Goal: Task Accomplishment & Management: Complete application form

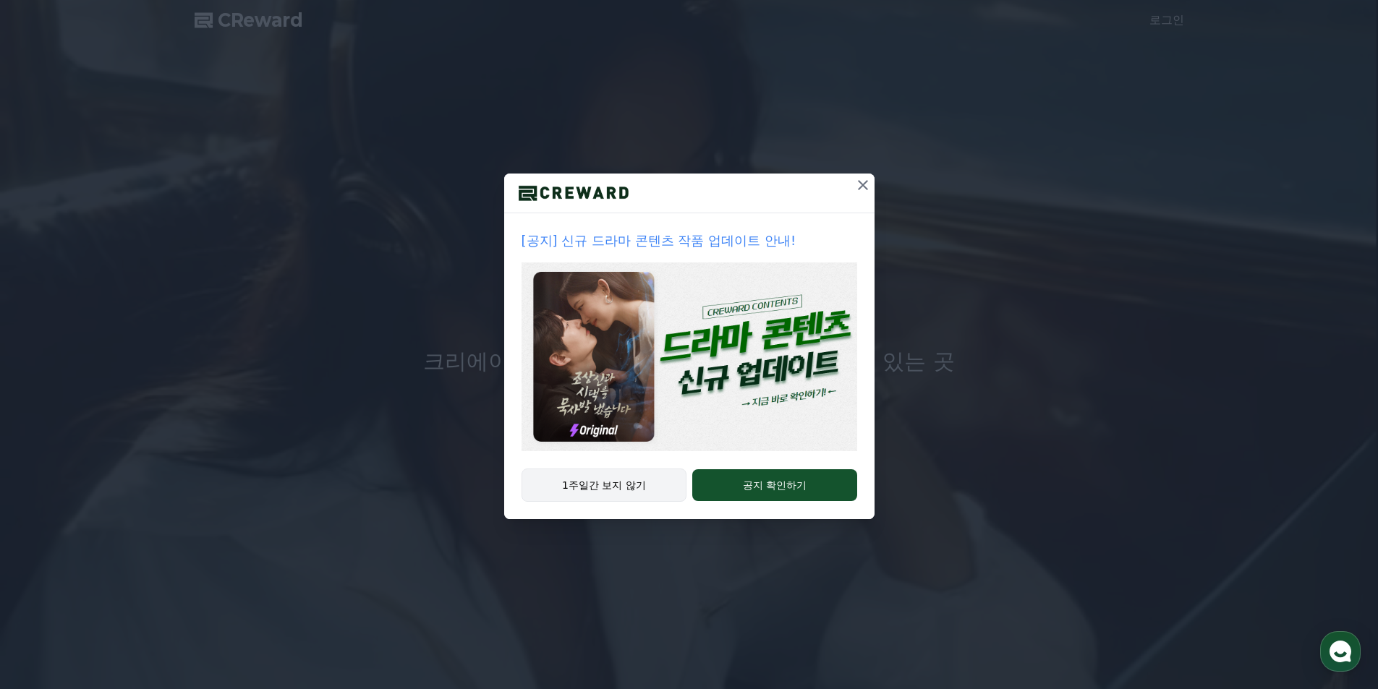
click at [593, 497] on button "1주일간 보지 않기" at bounding box center [604, 485] width 166 height 33
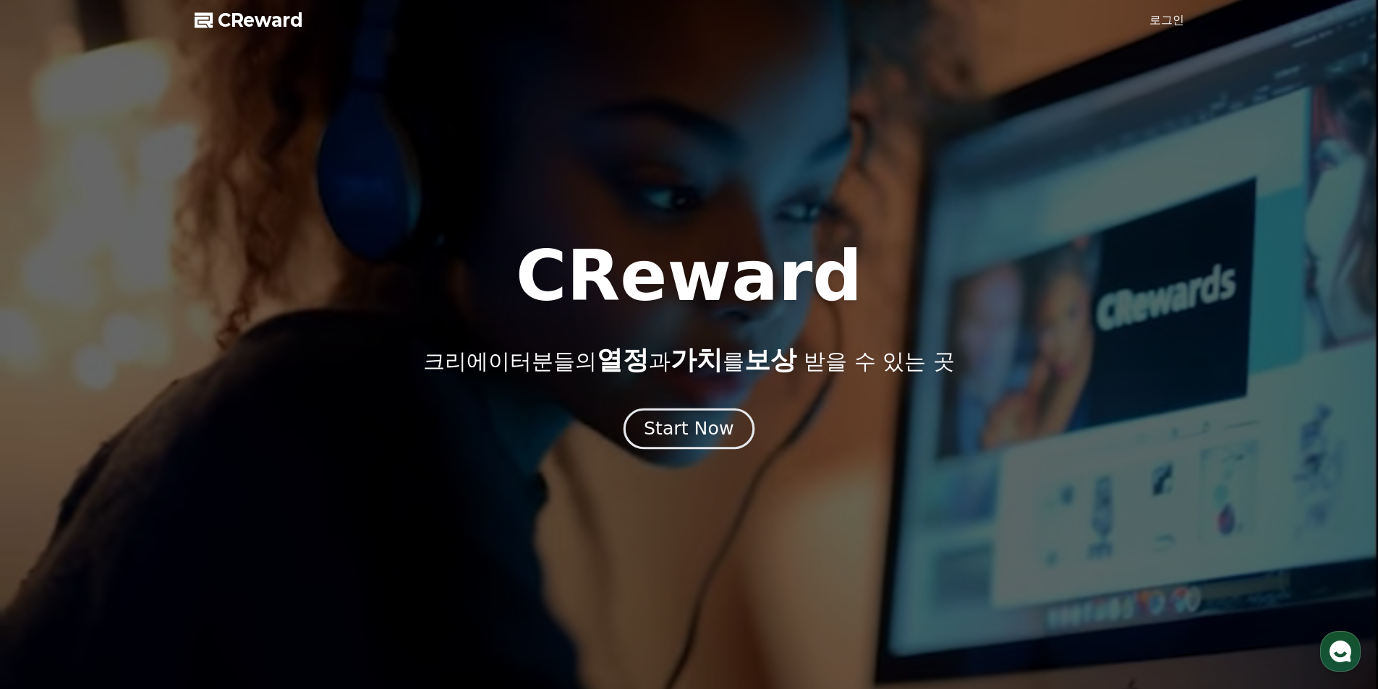
click at [710, 440] on div "Start Now" at bounding box center [689, 429] width 90 height 25
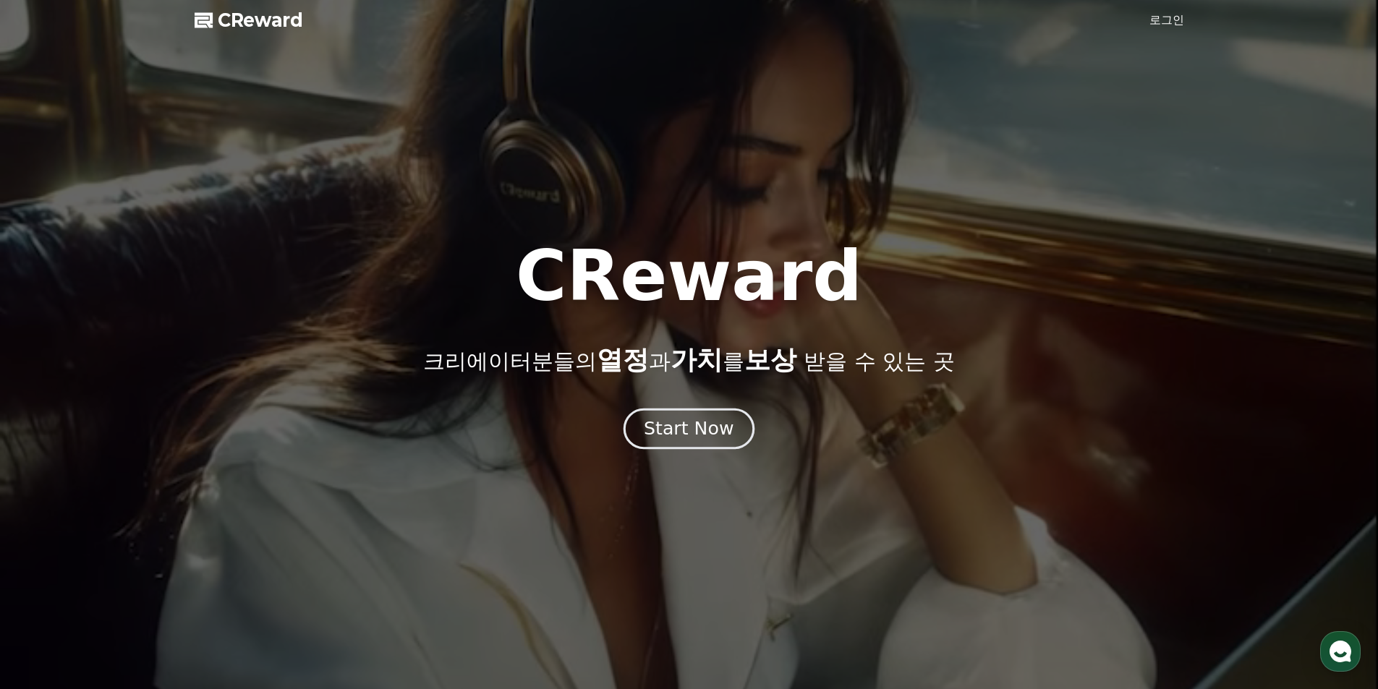
click at [676, 427] on div "Start Now" at bounding box center [689, 429] width 90 height 25
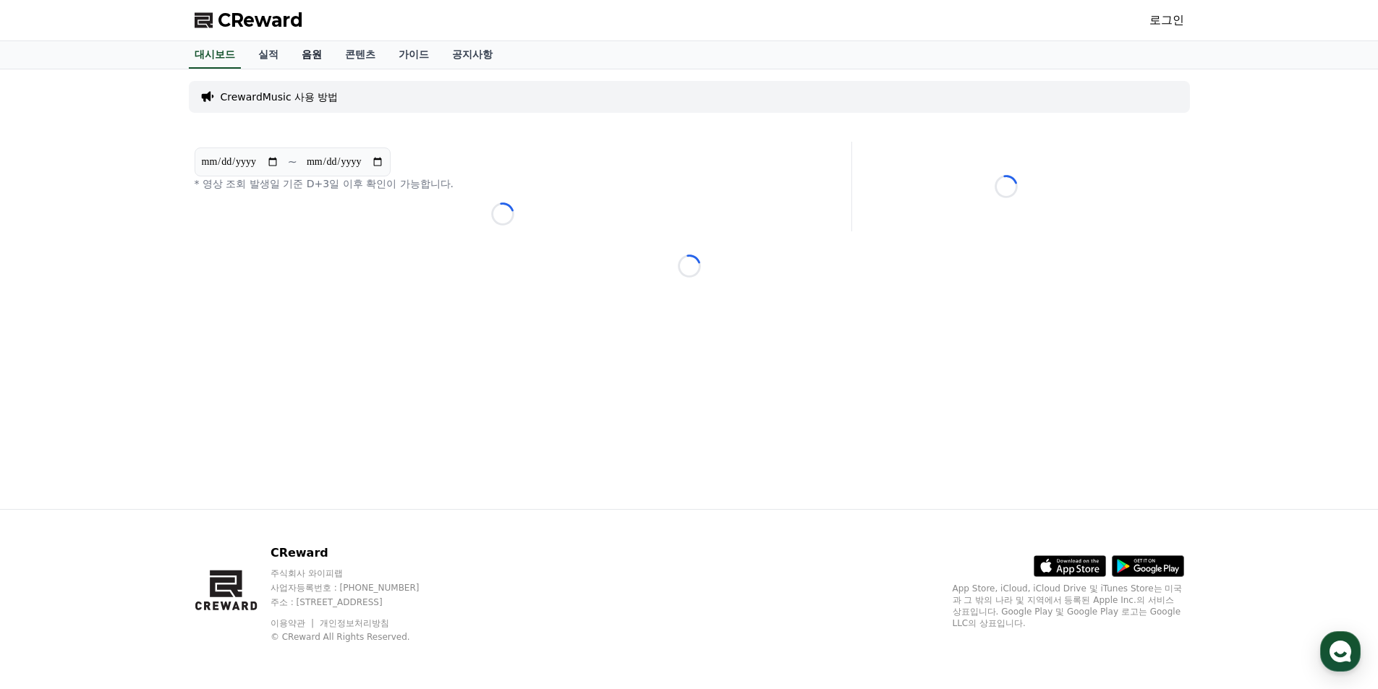
click at [312, 57] on link "음원" at bounding box center [311, 54] width 43 height 27
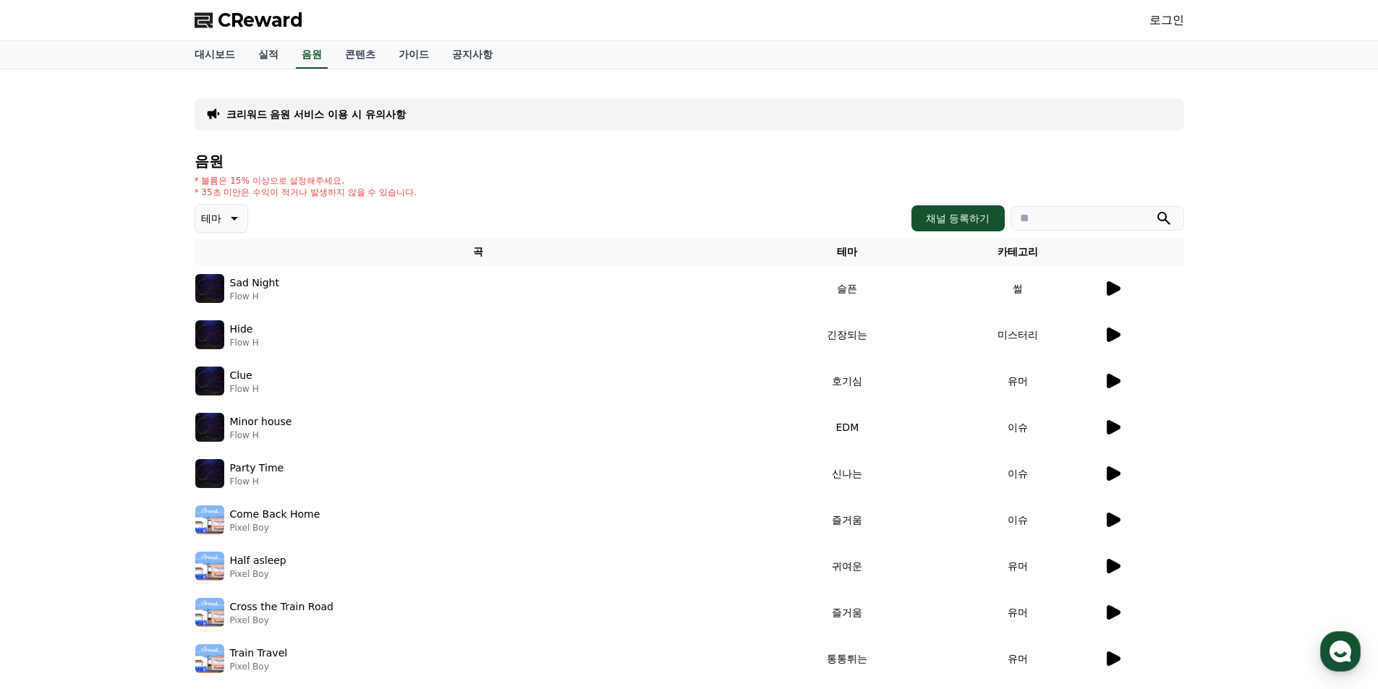
click at [1167, 22] on link "로그인" at bounding box center [1166, 20] width 35 height 17
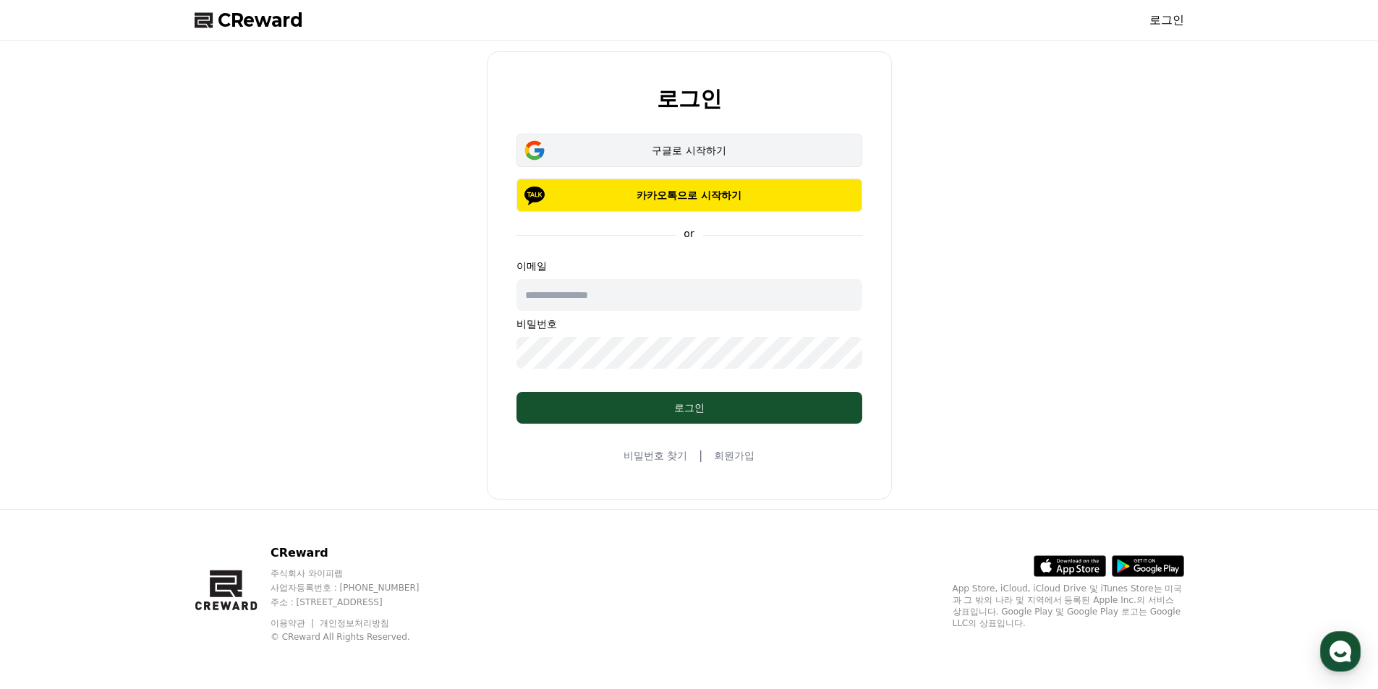
click at [662, 142] on button "구글로 시작하기" at bounding box center [689, 150] width 346 height 33
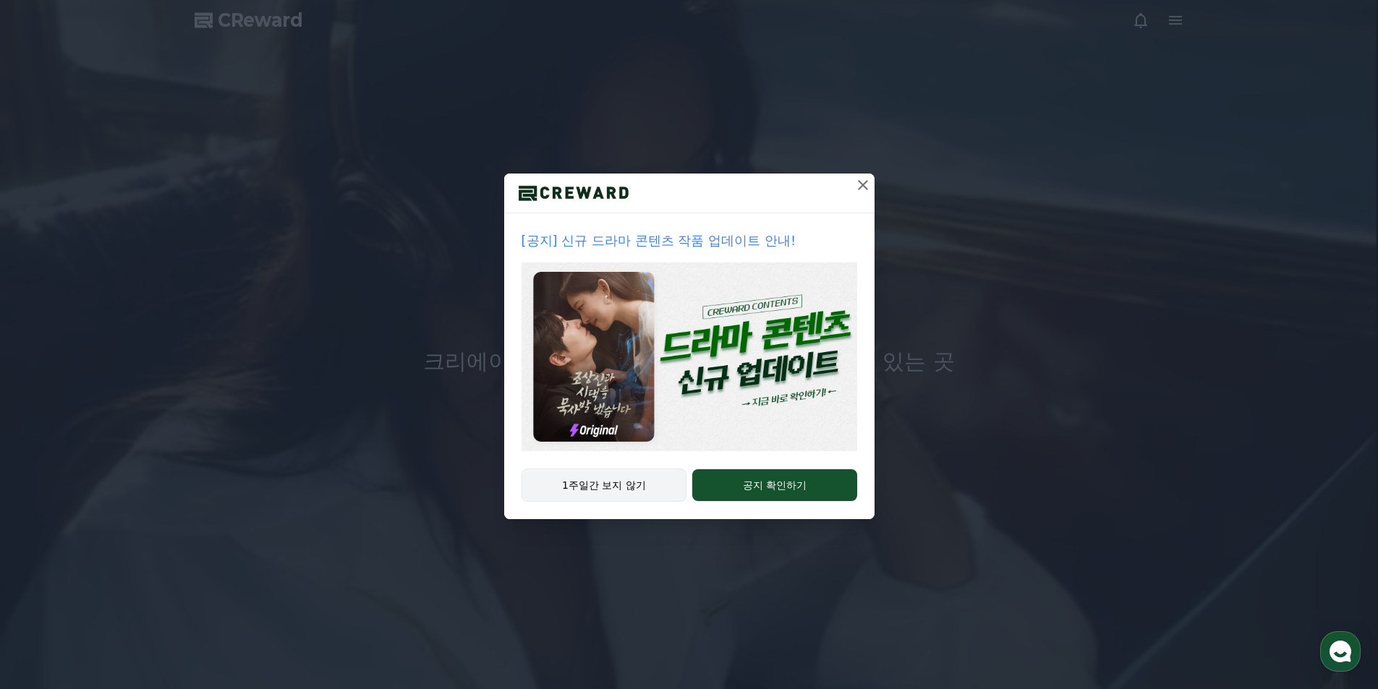
click at [584, 482] on button "1주일간 보지 않기" at bounding box center [604, 485] width 166 height 33
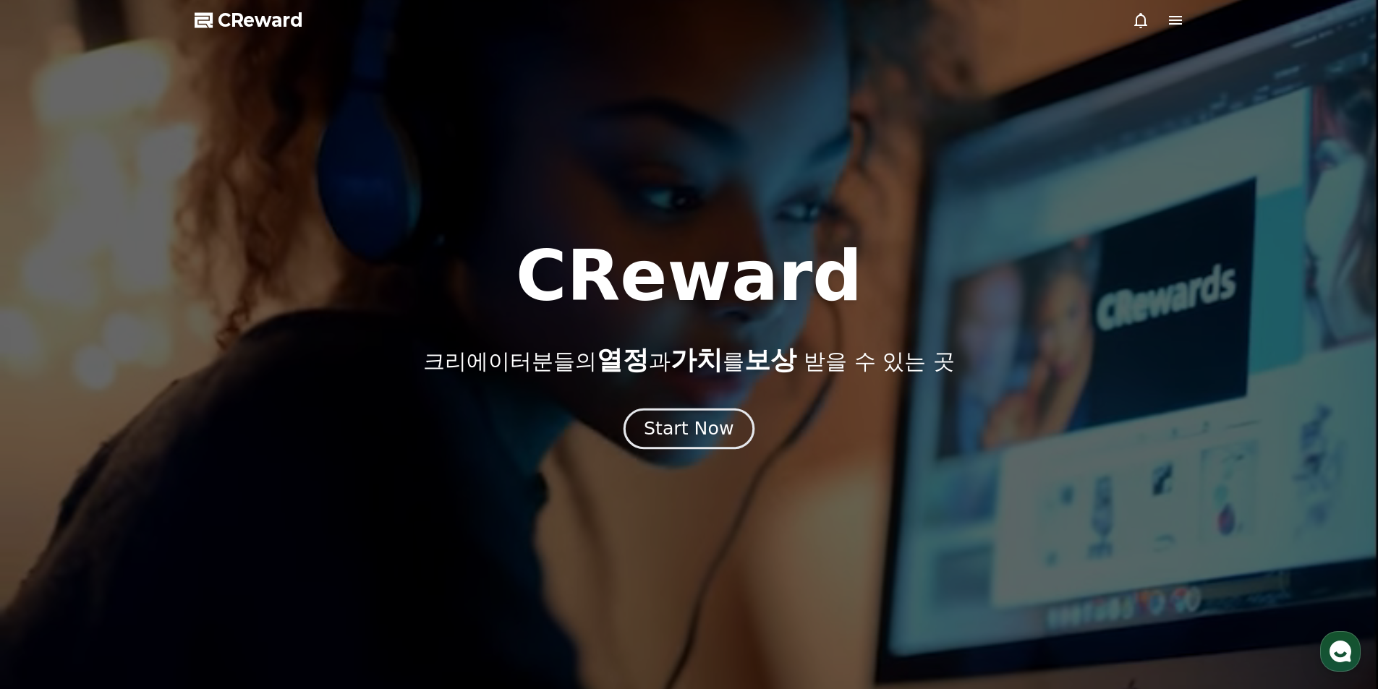
click at [651, 432] on div "Start Now" at bounding box center [689, 429] width 90 height 25
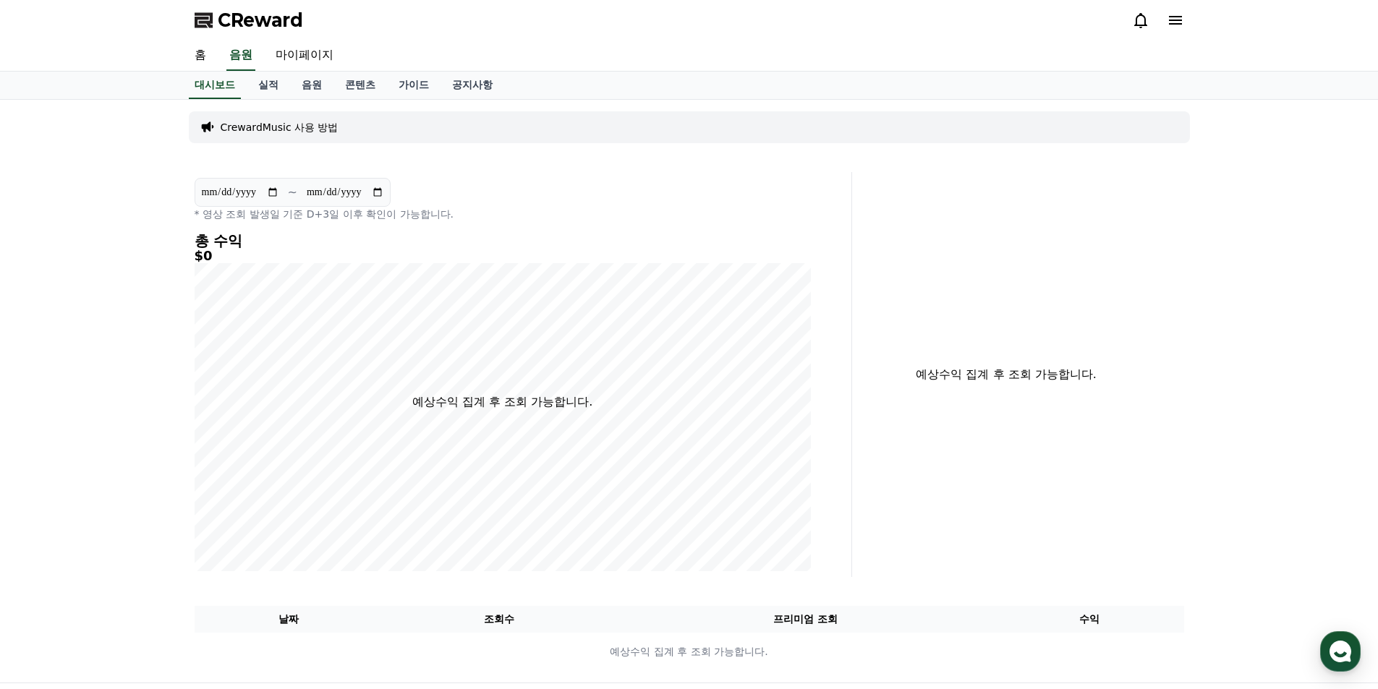
click at [1172, 20] on icon at bounding box center [1175, 20] width 13 height 9
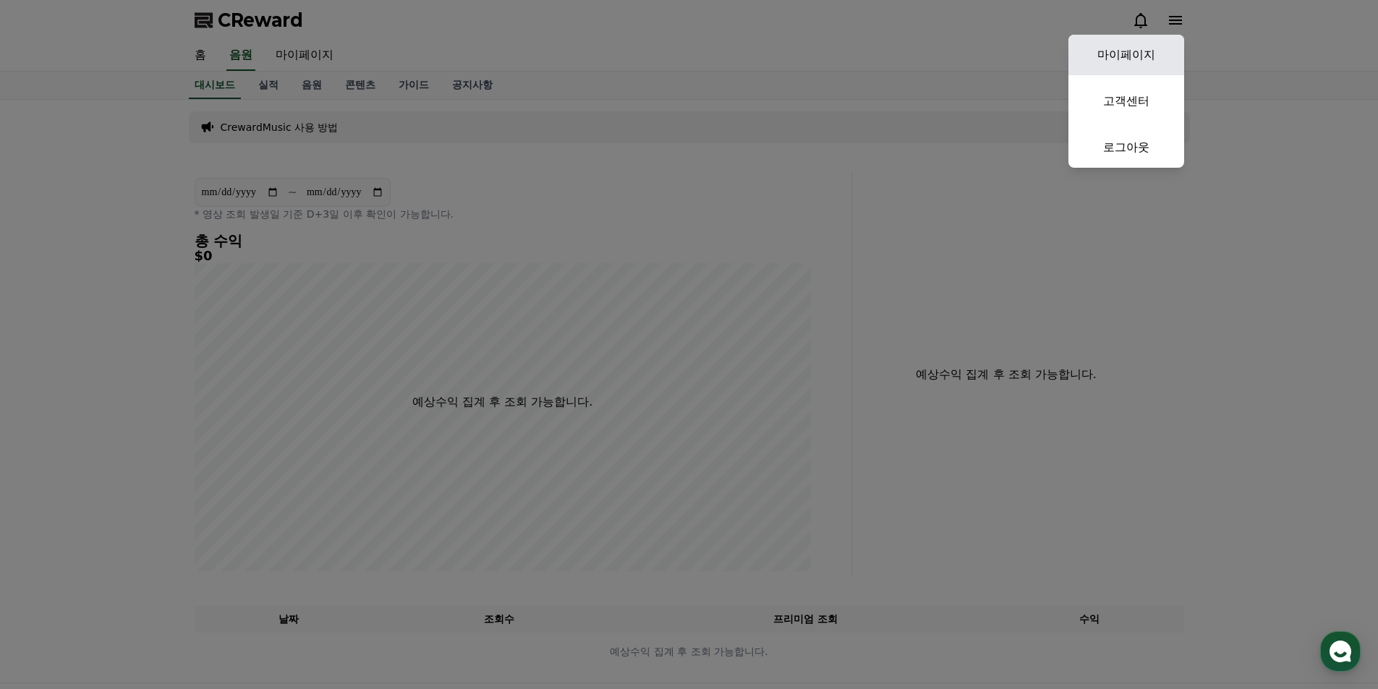
click at [1144, 62] on link "마이페이지" at bounding box center [1126, 55] width 116 height 40
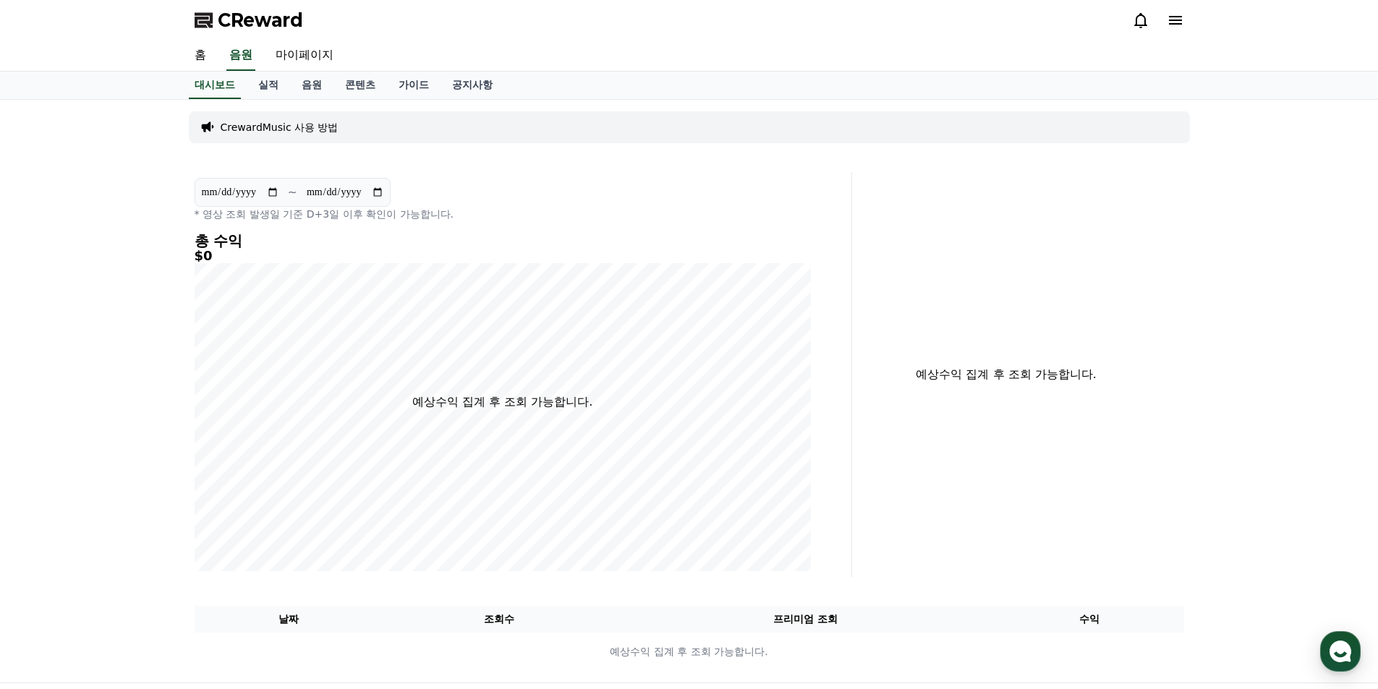
select select "**********"
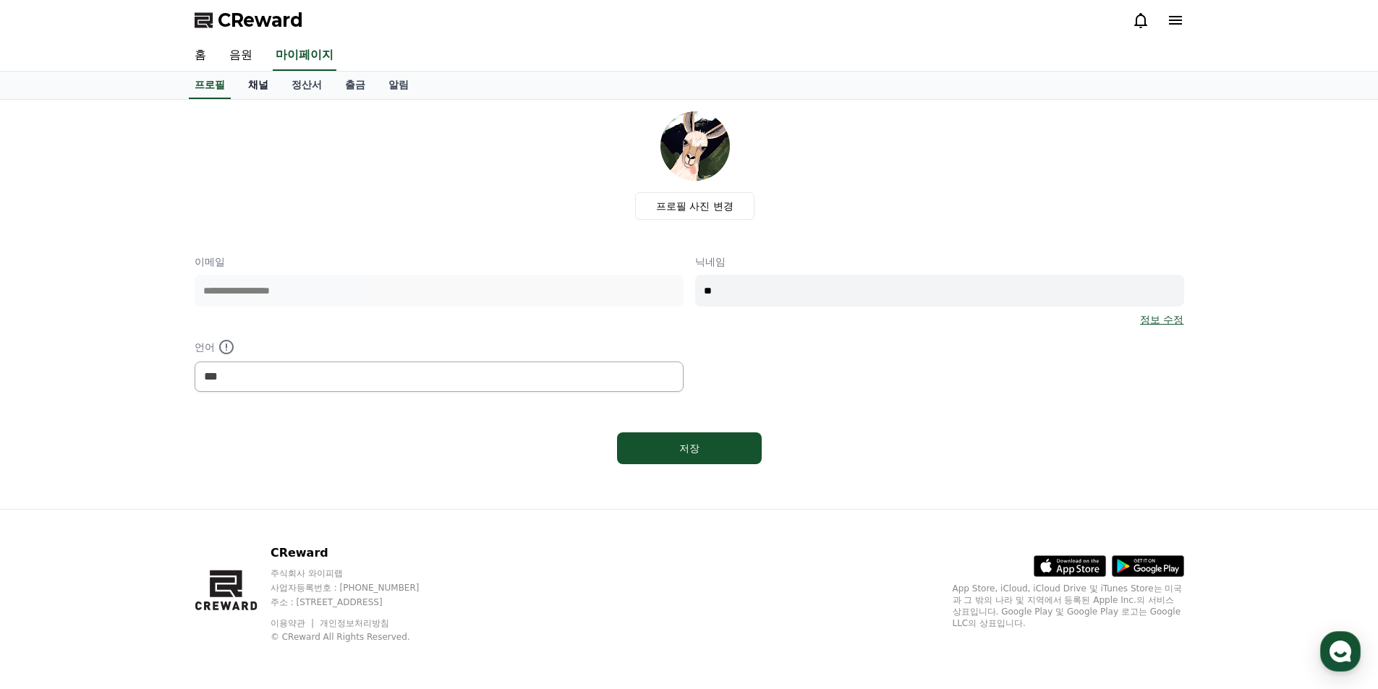
click at [245, 85] on link "채널" at bounding box center [257, 85] width 43 height 27
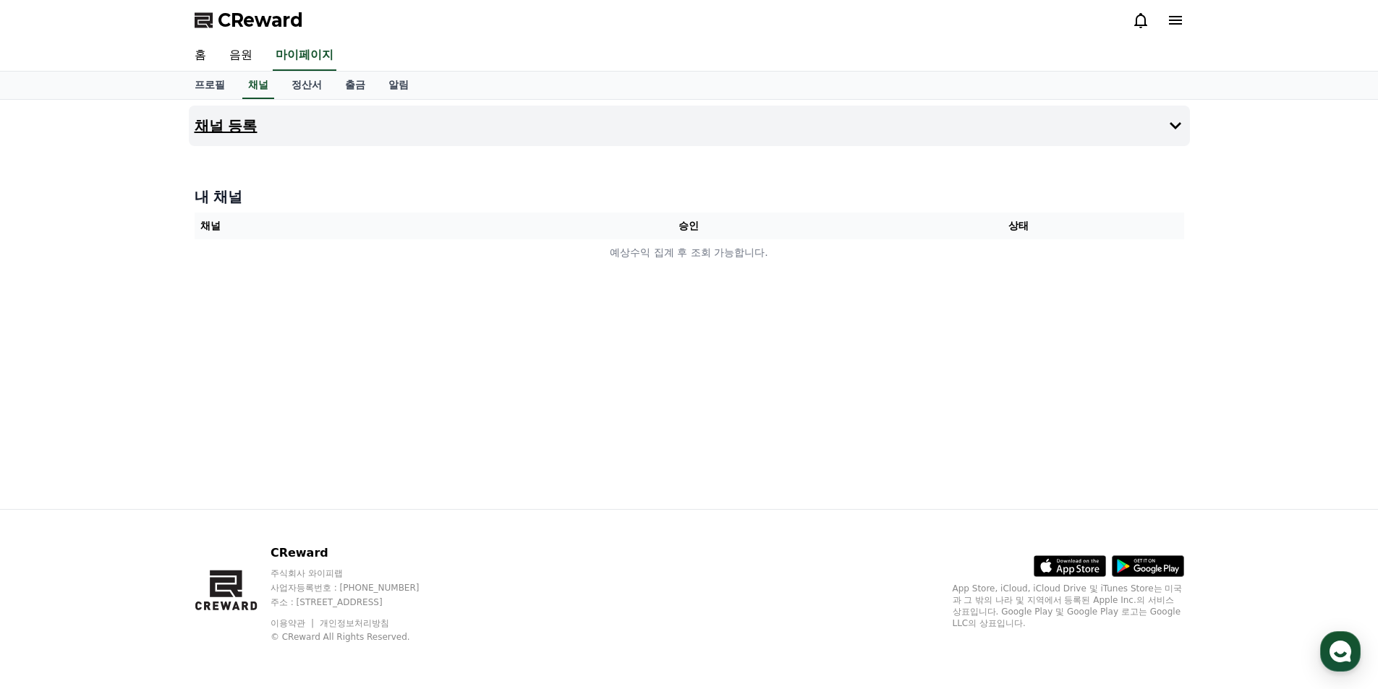
click at [1036, 129] on button "채널 등록" at bounding box center [689, 126] width 1001 height 40
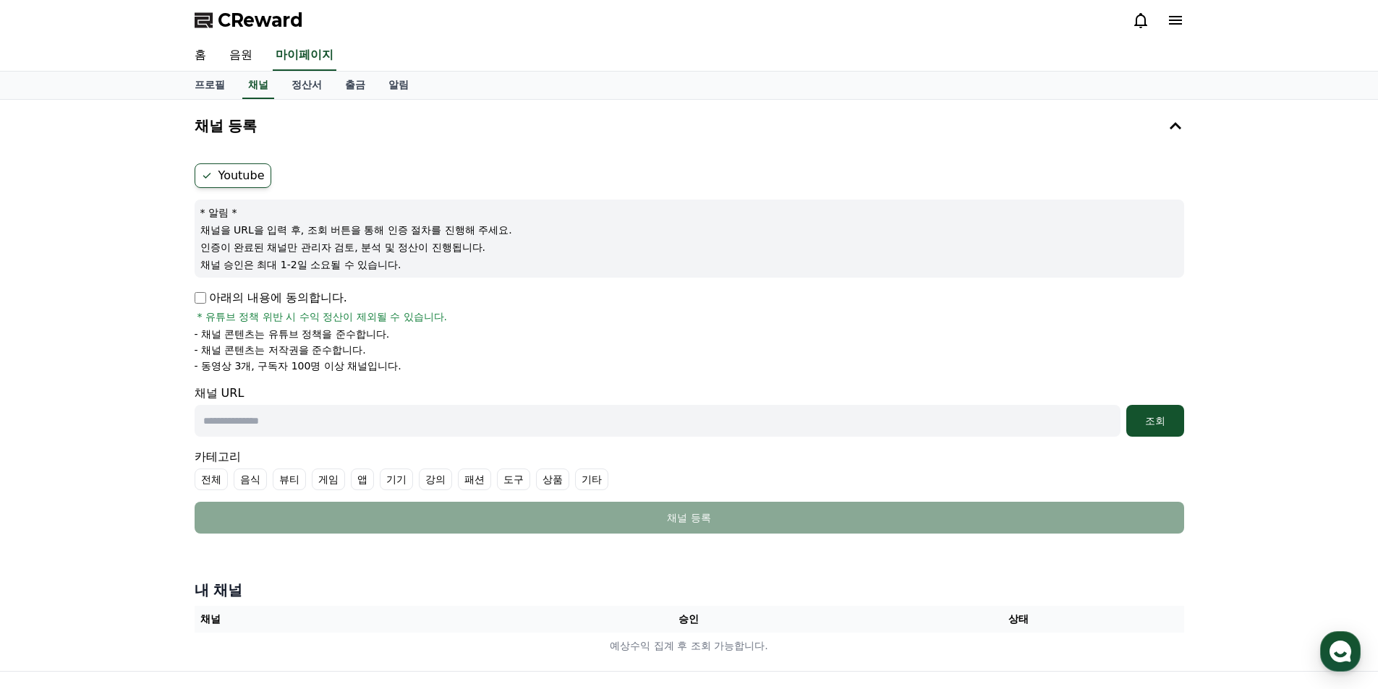
click at [206, 299] on p "아래의 내용에 동의합니다." at bounding box center [271, 297] width 153 height 17
drag, startPoint x: 258, startPoint y: 418, endPoint x: 155, endPoint y: 422, distance: 102.8
click at [155, 422] on div "채널 등록 Youtube * 알림 * 채널을 URL을 입력 후, 조회 버튼을 통해 인증 절차를 진행해 주세요. 인증이 완료된 채널만 관리자 검…" at bounding box center [689, 385] width 1378 height 571
drag, startPoint x: 206, startPoint y: 321, endPoint x: 449, endPoint y: 320, distance: 243.0
click at [449, 320] on div "아래의 내용에 동의합니다. * 유튜브 정책 위반 시 수익 정산이 제외될 수 있습니다." at bounding box center [689, 306] width 989 height 35
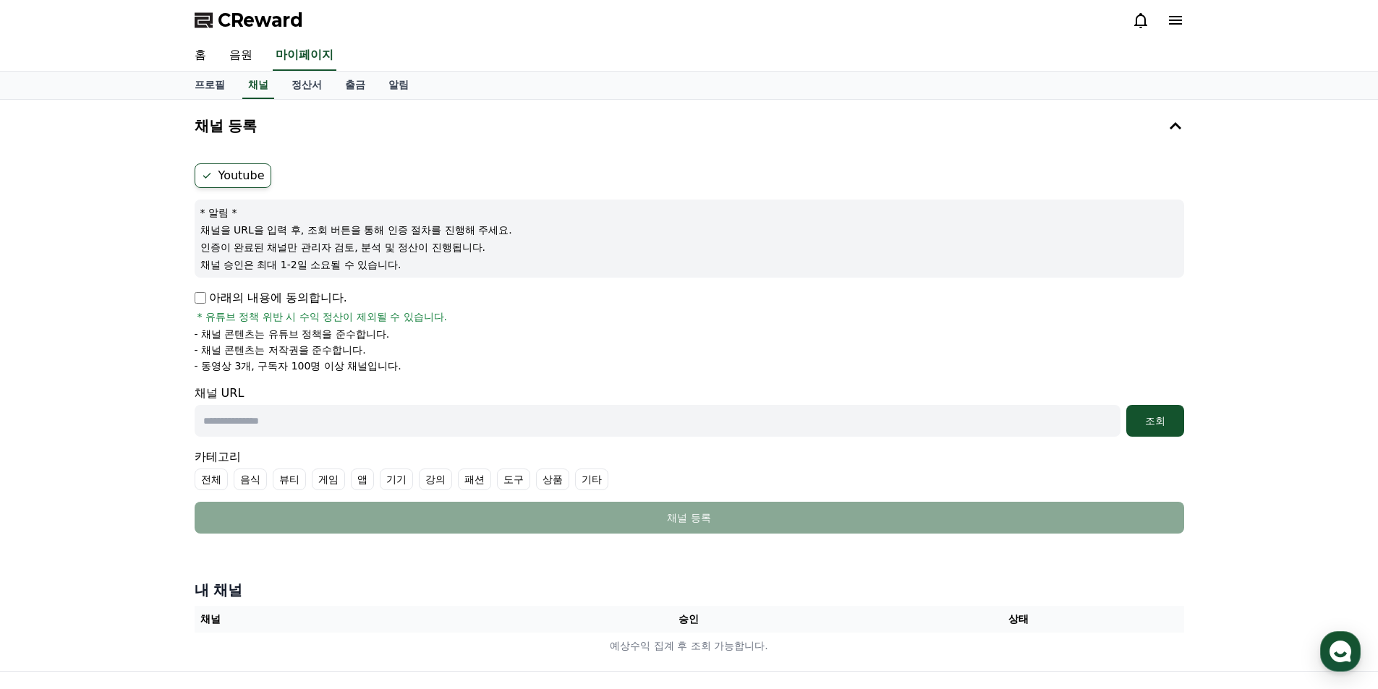
drag, startPoint x: 222, startPoint y: 338, endPoint x: 373, endPoint y: 334, distance: 151.2
click at [373, 334] on p "- 채널 콘텐츠는 유튜브 정책을 준수합니다." at bounding box center [292, 334] width 195 height 14
drag, startPoint x: 213, startPoint y: 353, endPoint x: 332, endPoint y: 347, distance: 118.7
click at [332, 347] on p "- 채널 콘텐츠는 저작권을 준수합니다." at bounding box center [280, 350] width 171 height 14
drag, startPoint x: 216, startPoint y: 370, endPoint x: 261, endPoint y: 372, distance: 45.6
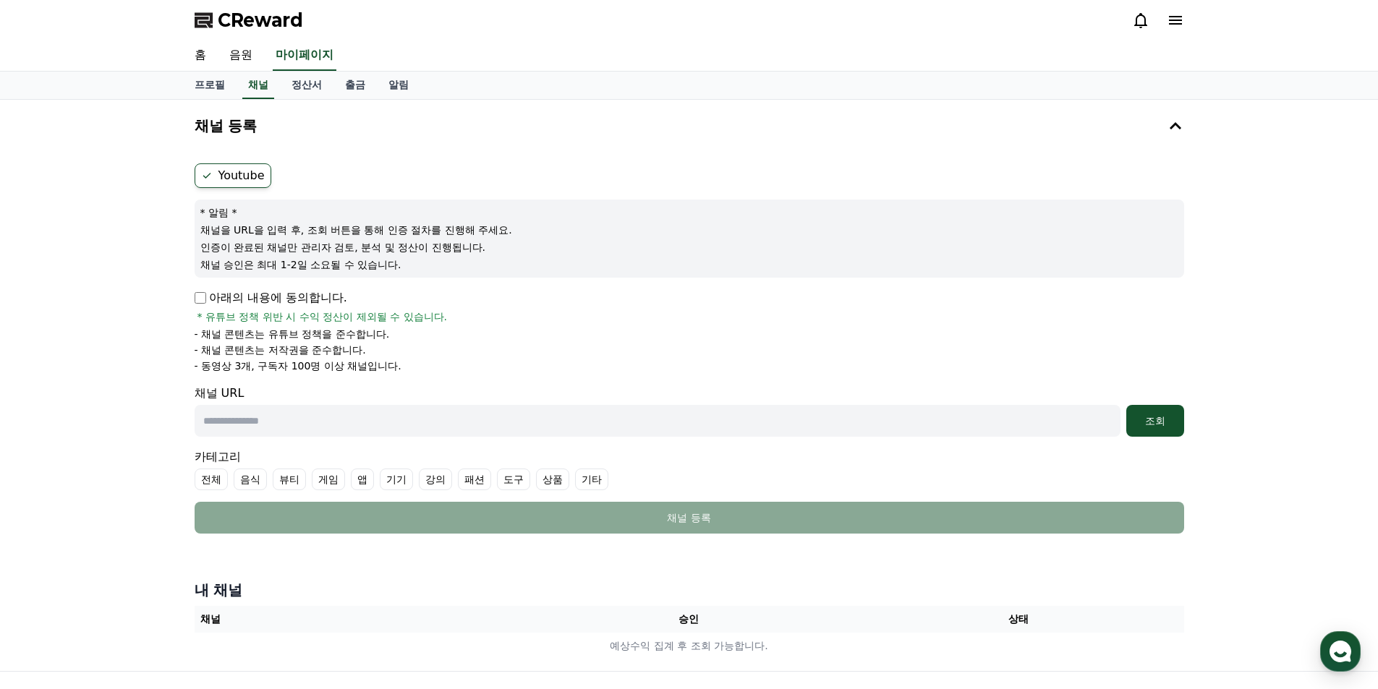
click at [261, 372] on p "- 동영상 3개, 구독자 100명 이상 채널입니다." at bounding box center [298, 366] width 207 height 14
drag, startPoint x: 303, startPoint y: 372, endPoint x: 385, endPoint y: 367, distance: 82.6
click at [385, 367] on p "- 동영상 3개, 구독자 100명 이상 채널입니다." at bounding box center [298, 366] width 207 height 14
